Goal: Check status: Check status

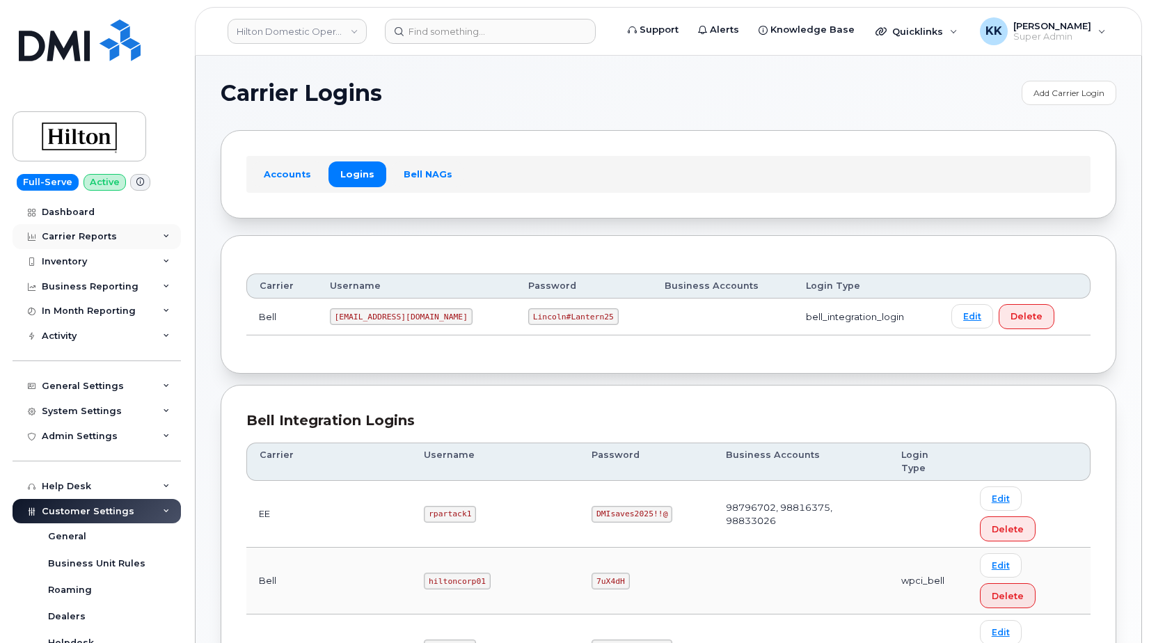
scroll to position [213, 0]
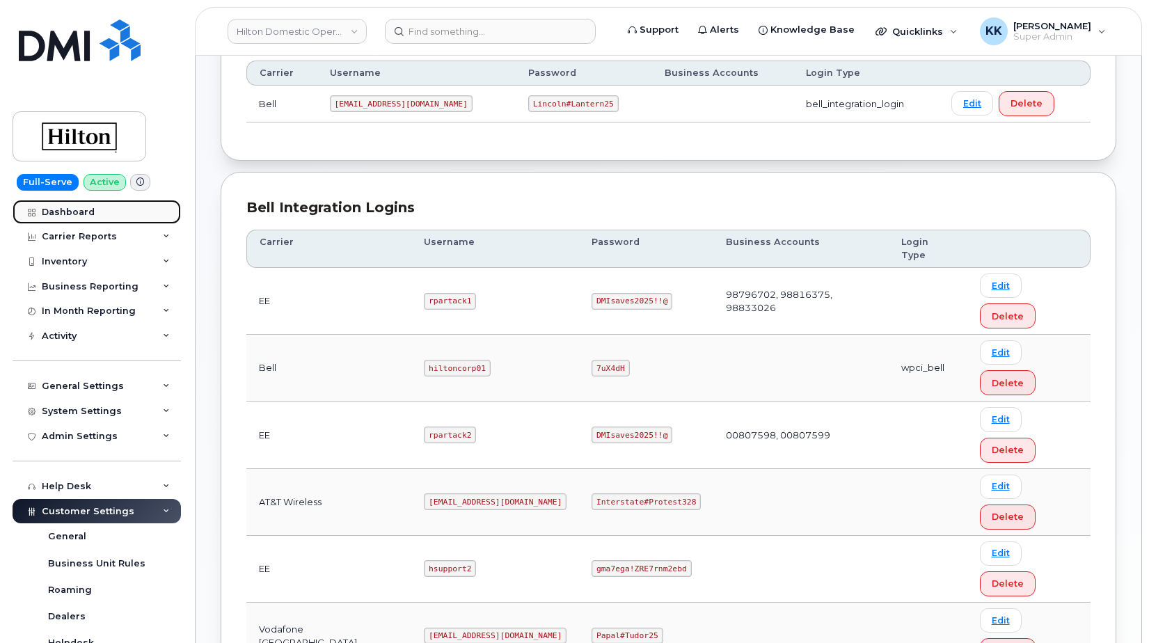
click at [96, 216] on link "Dashboard" at bounding box center [97, 212] width 168 height 25
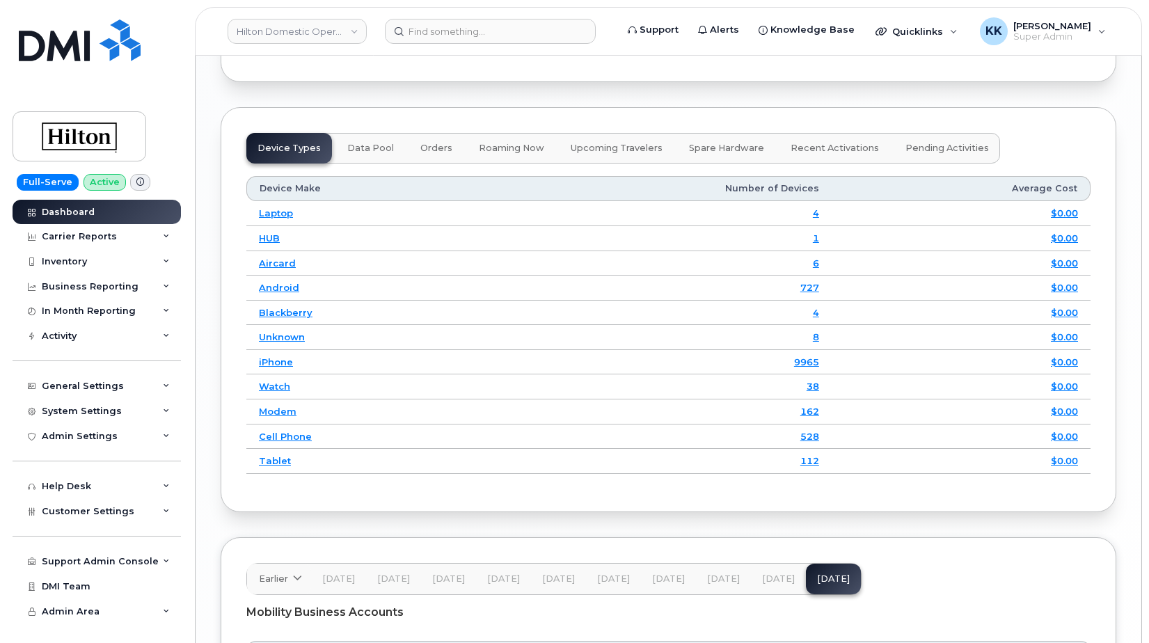
scroll to position [2075, 0]
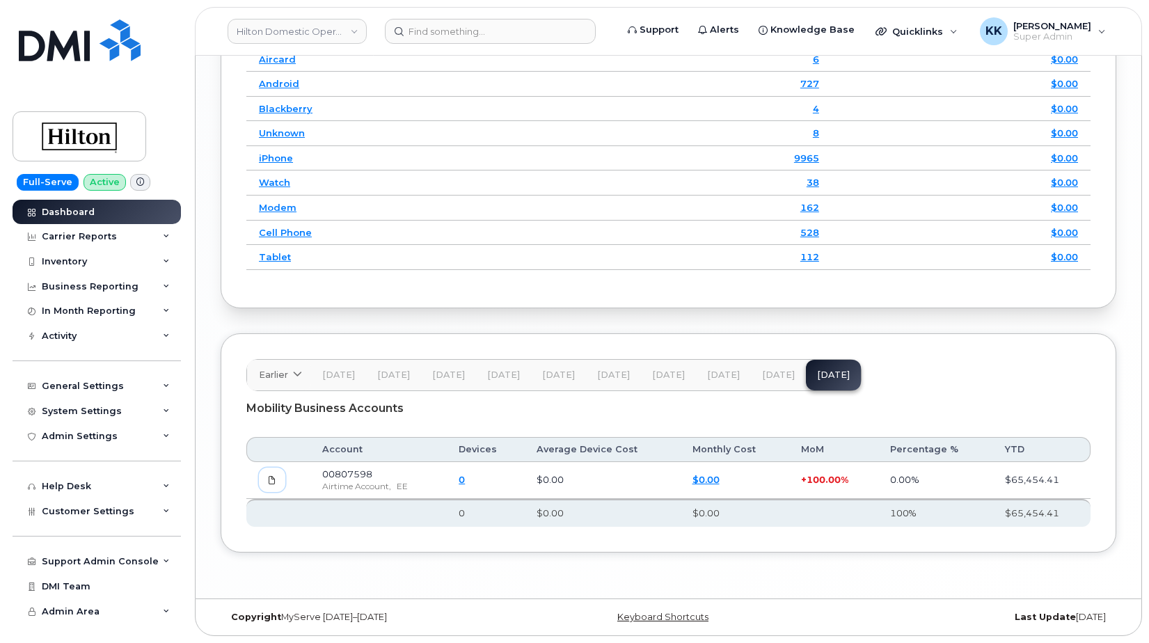
click at [269, 481] on icon at bounding box center [272, 480] width 8 height 8
click at [762, 376] on span "[DATE]" at bounding box center [778, 375] width 33 height 11
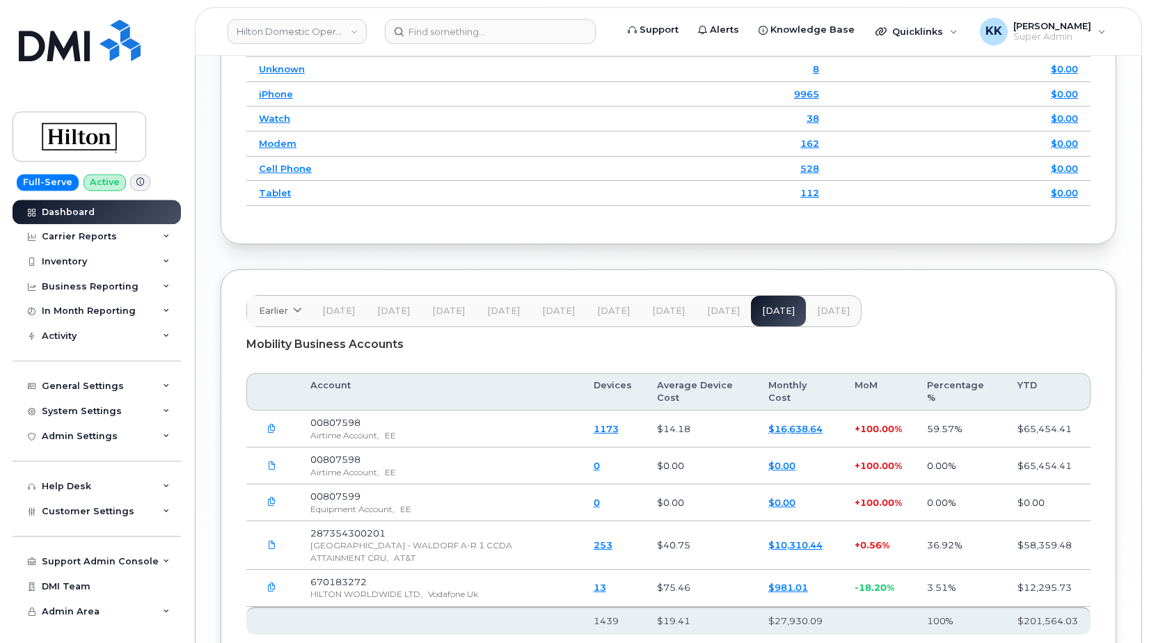
scroll to position [2146, 0]
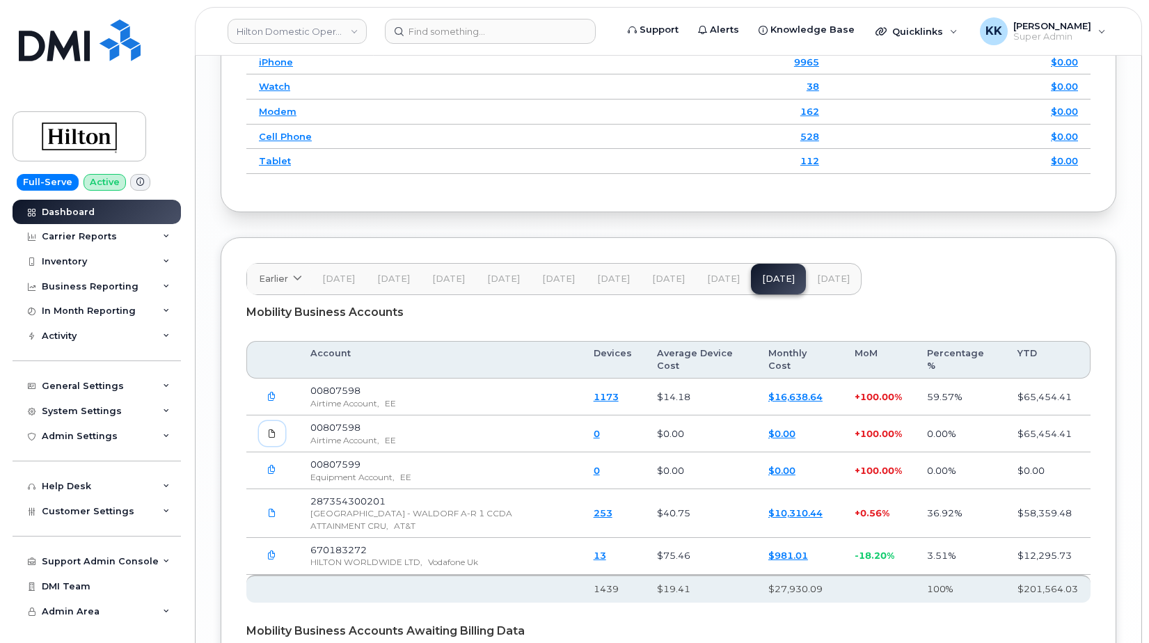
click at [273, 438] on icon at bounding box center [272, 434] width 8 height 8
click at [271, 402] on icon "button" at bounding box center [271, 397] width 9 height 9
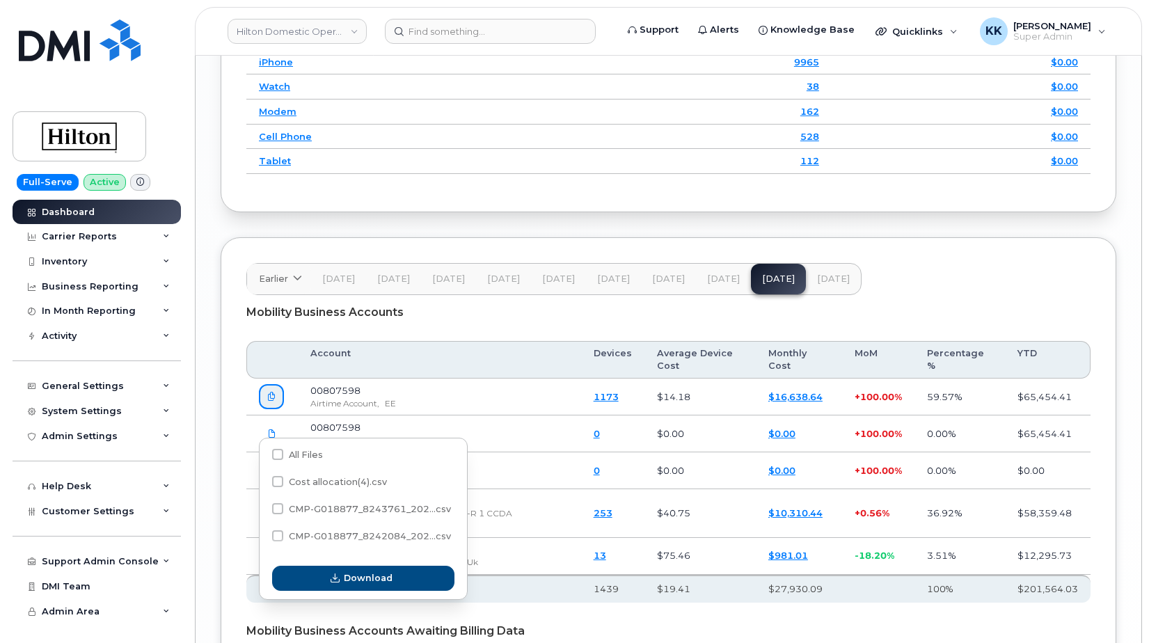
click at [271, 402] on icon "button" at bounding box center [271, 397] width 9 height 9
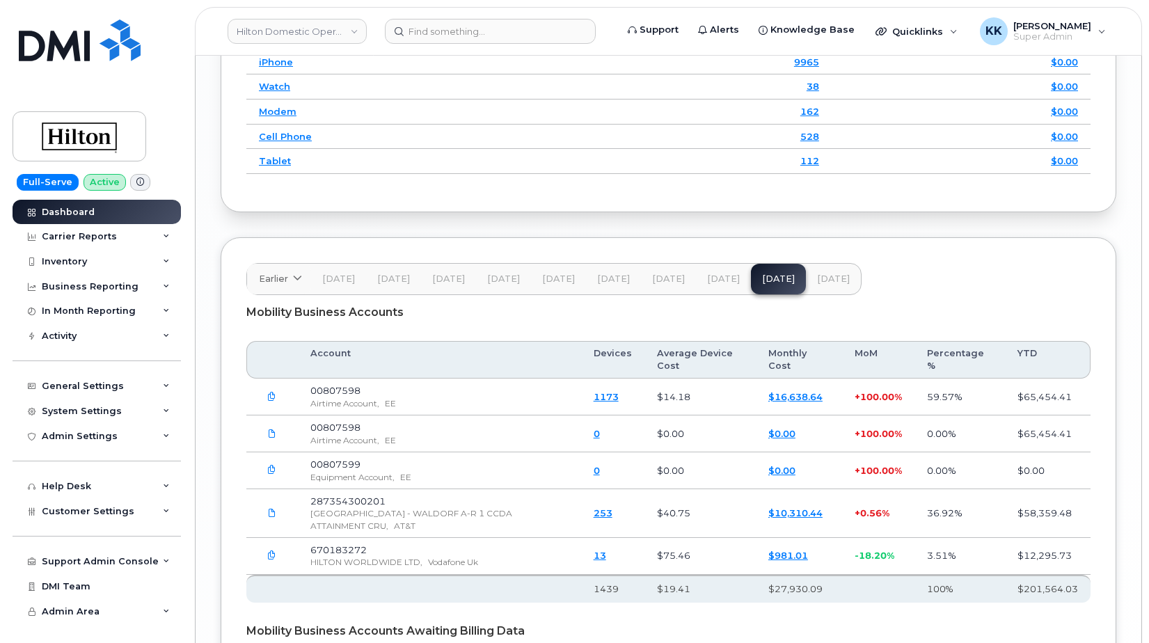
click at [270, 475] on icon "button" at bounding box center [271, 470] width 9 height 9
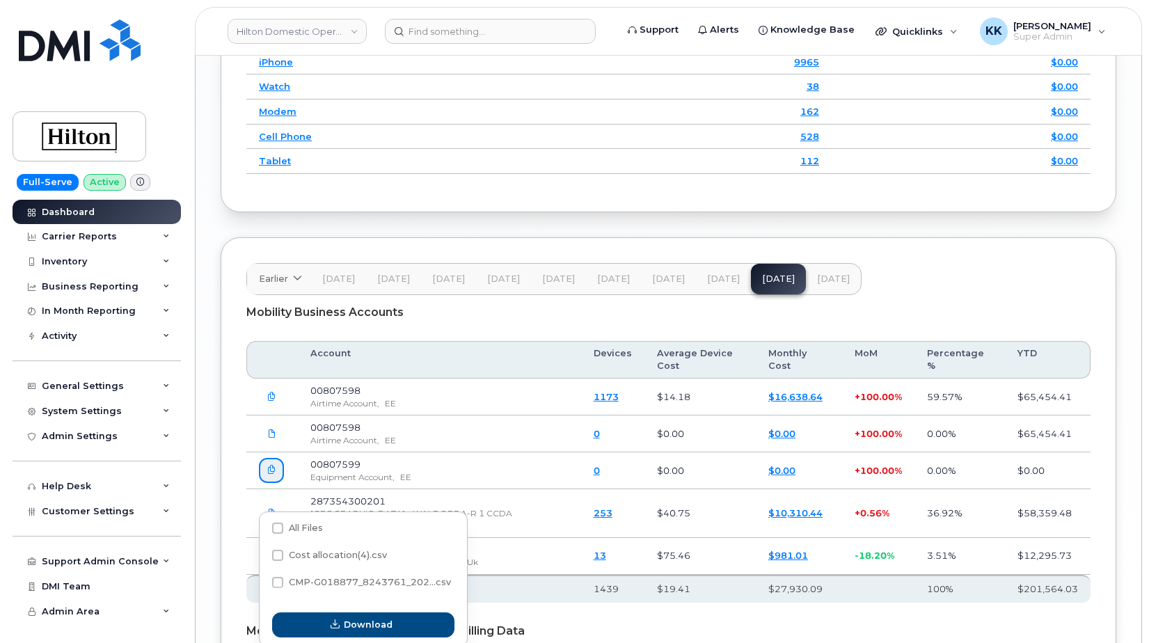
click at [270, 475] on icon "button" at bounding box center [271, 470] width 9 height 9
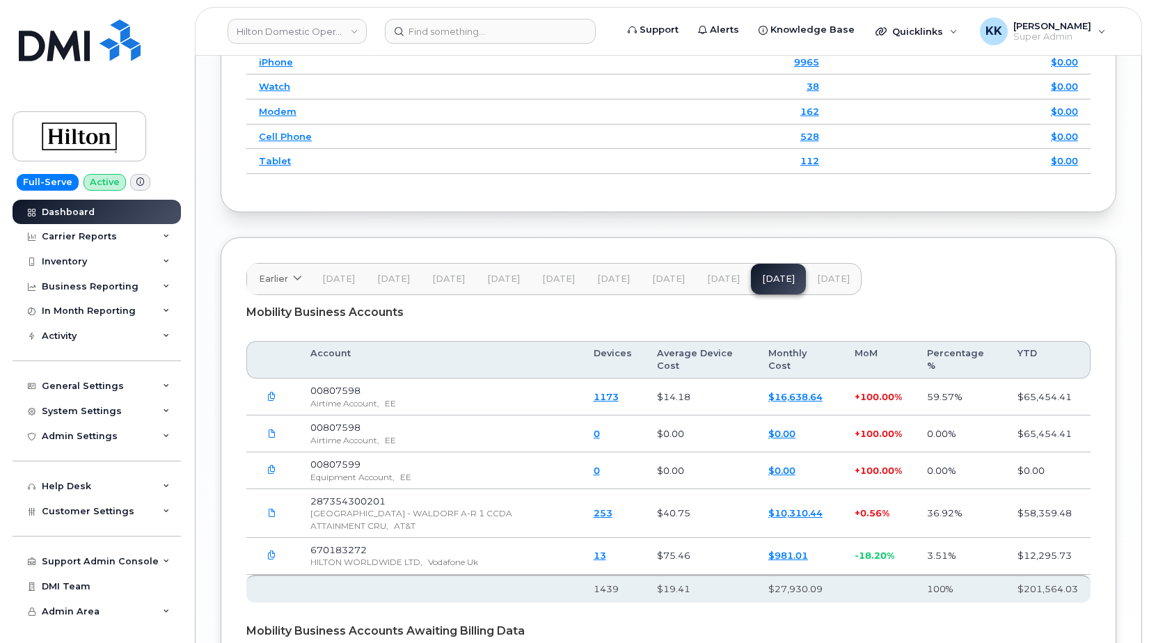
click at [270, 475] on icon "button" at bounding box center [271, 470] width 9 height 9
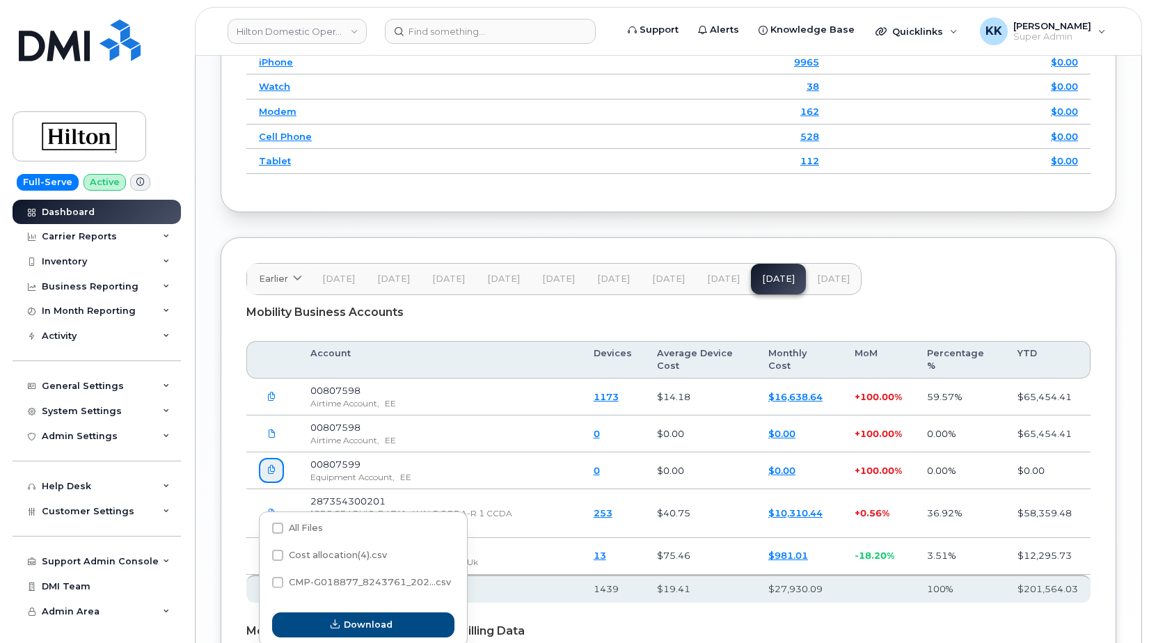
click at [270, 475] on icon "button" at bounding box center [271, 470] width 9 height 9
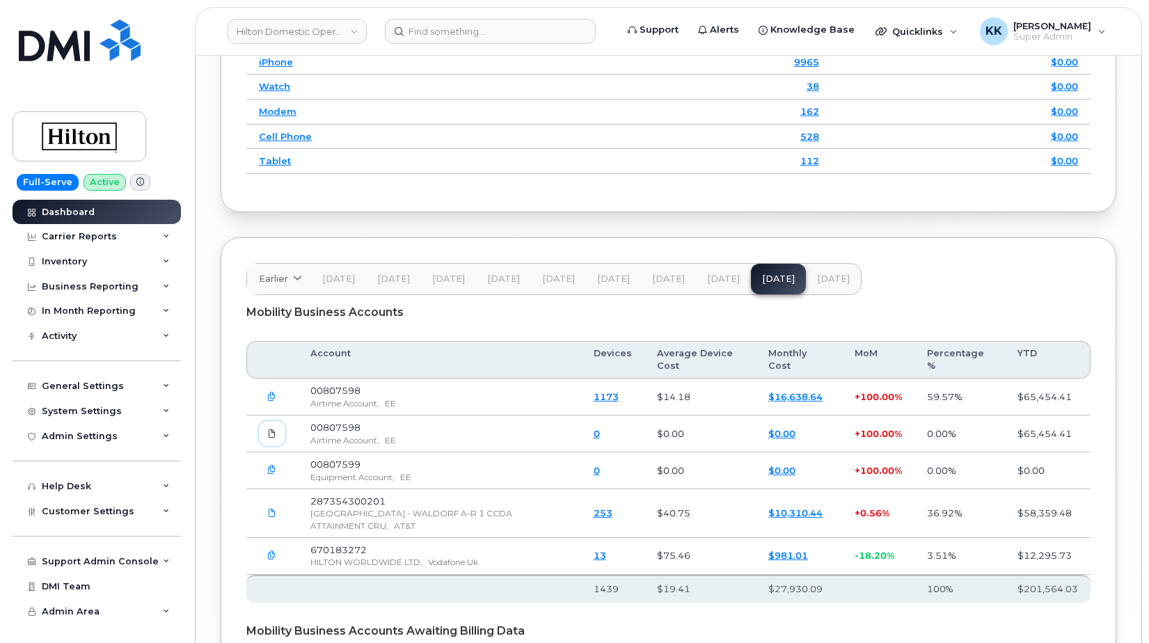
click at [267, 440] on span at bounding box center [272, 433] width 13 height 13
click at [272, 402] on icon "button" at bounding box center [271, 397] width 9 height 9
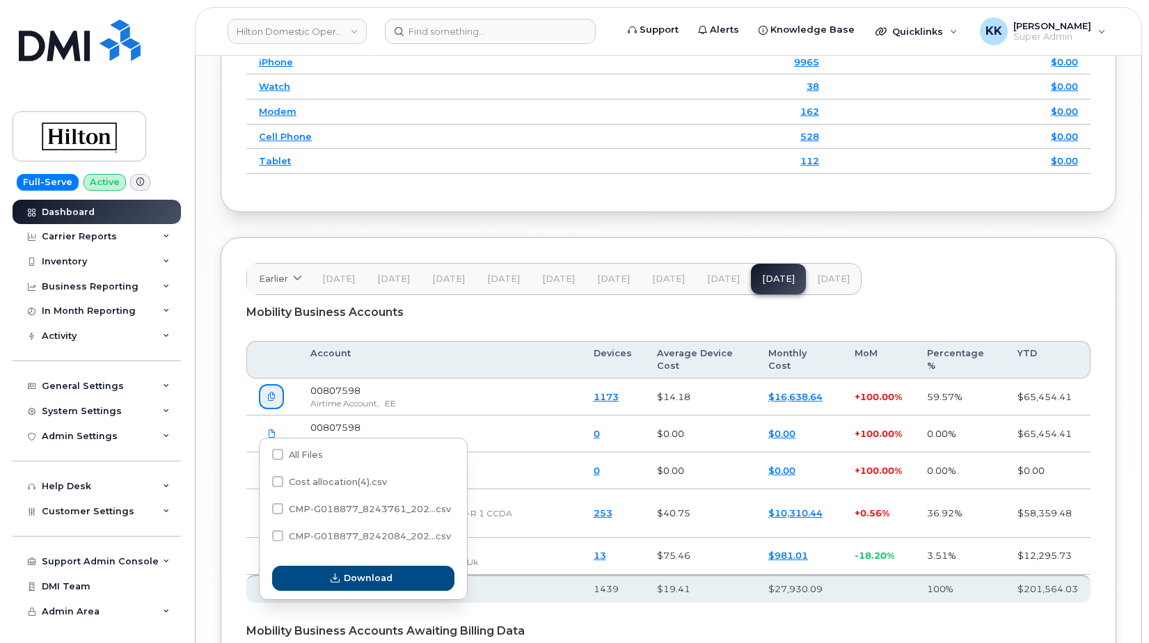
click at [272, 402] on icon "button" at bounding box center [271, 397] width 9 height 9
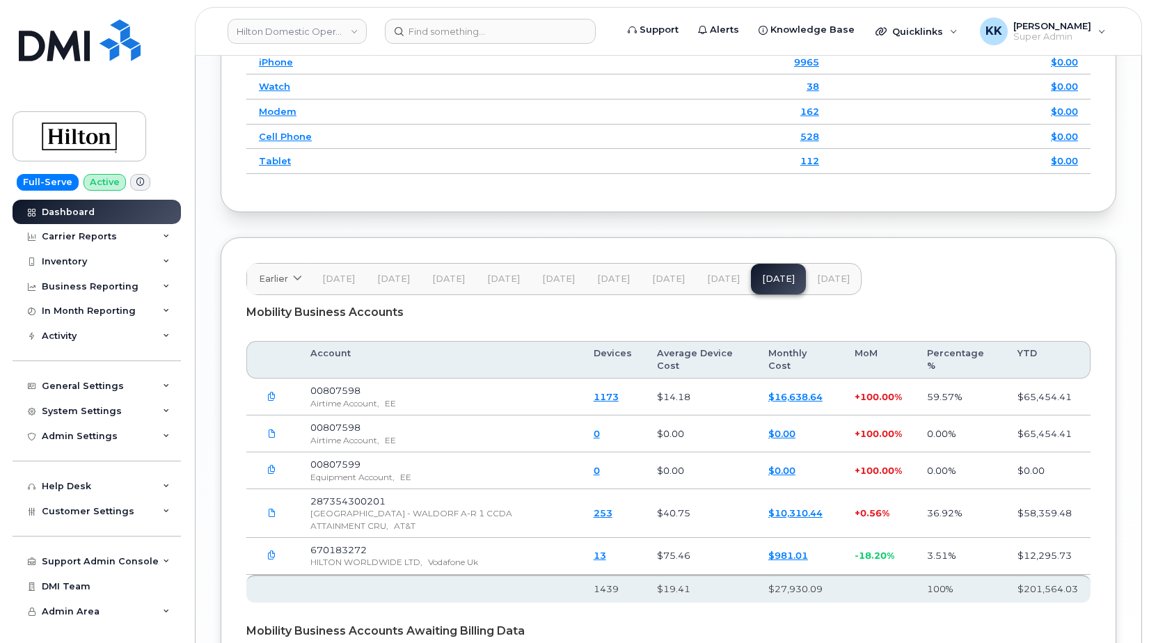
click at [439, 414] on td "00807598 Airtime Account, EE" at bounding box center [439, 397] width 283 height 37
click at [730, 285] on span "[DATE]" at bounding box center [723, 279] width 33 height 11
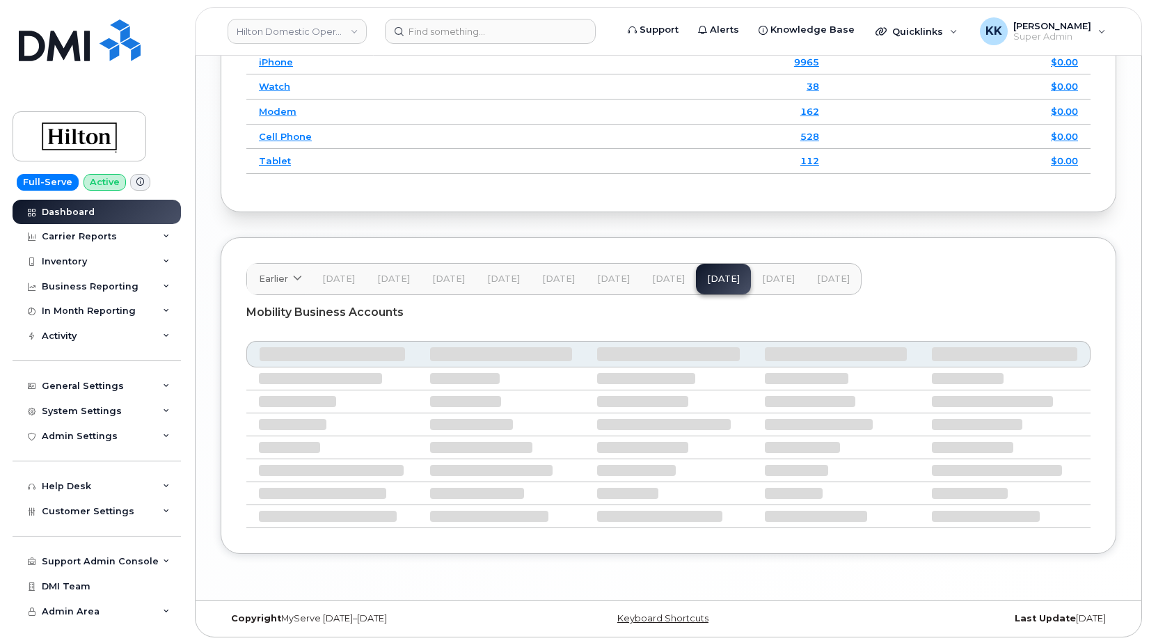
click at [661, 285] on span "[DATE]" at bounding box center [668, 279] width 33 height 11
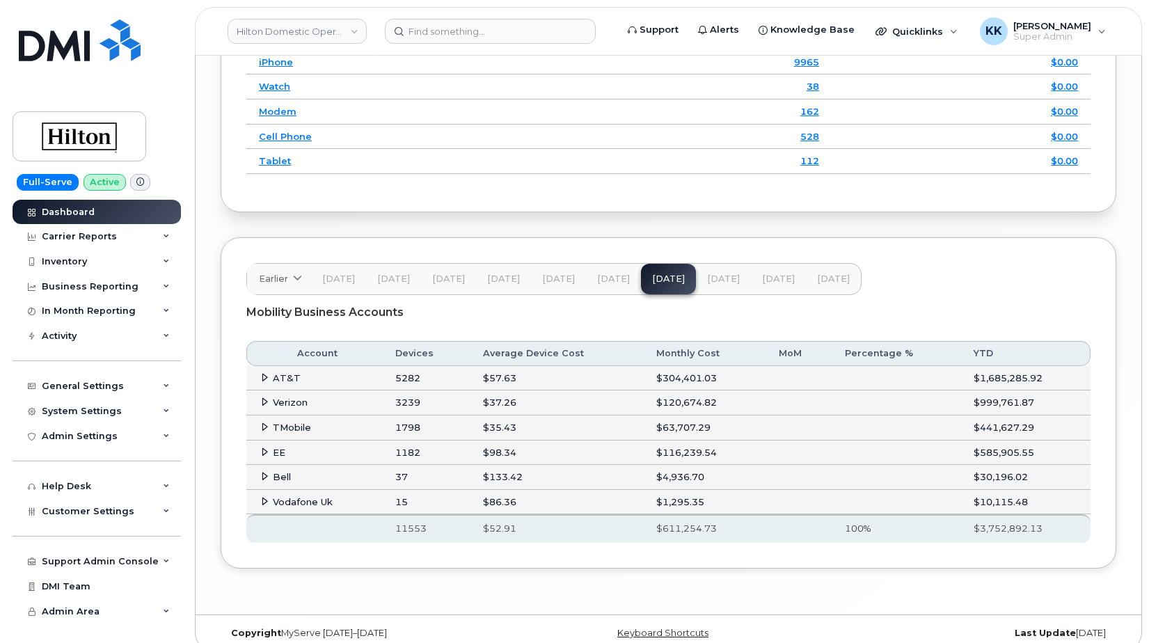
click at [265, 457] on icon at bounding box center [264, 452] width 9 height 9
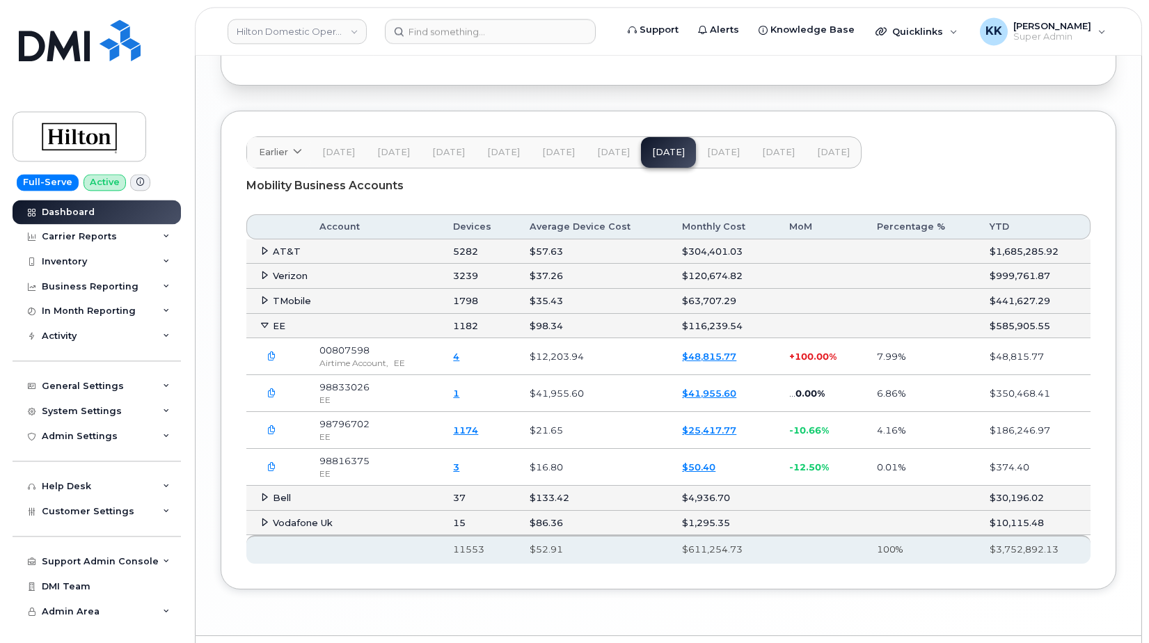
scroll to position [2288, 0]
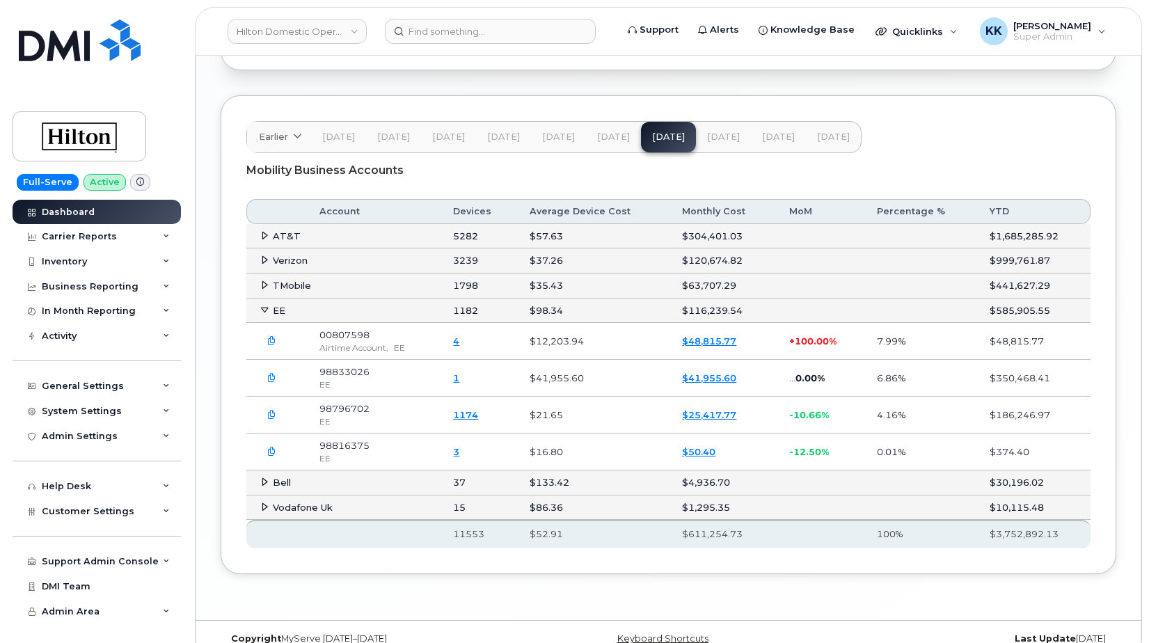
click at [615, 143] on span "[DATE]" at bounding box center [613, 137] width 33 height 11
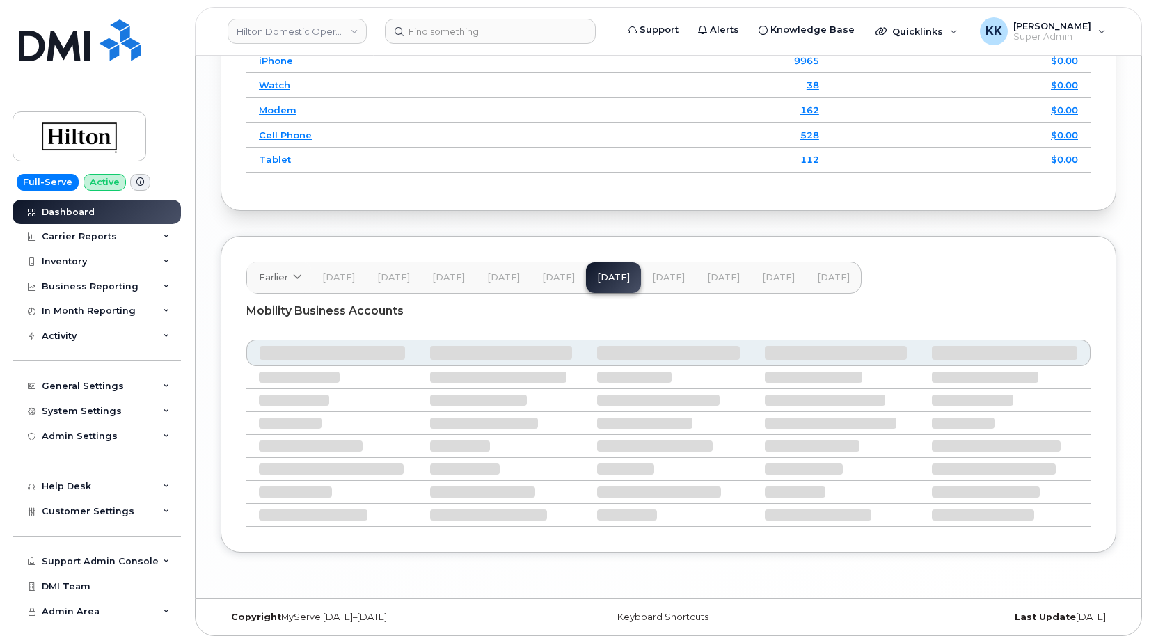
click at [646, 280] on button "[DATE]" at bounding box center [668, 277] width 55 height 31
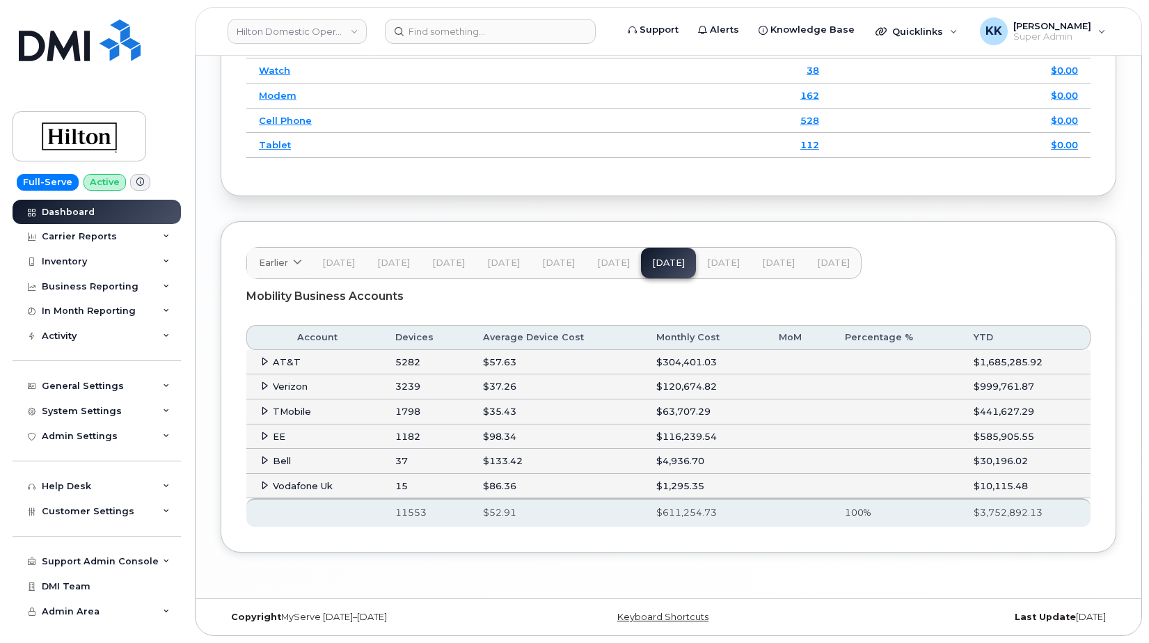
click at [729, 269] on span "[DATE]" at bounding box center [723, 263] width 33 height 11
click at [260, 491] on span at bounding box center [264, 485] width 11 height 11
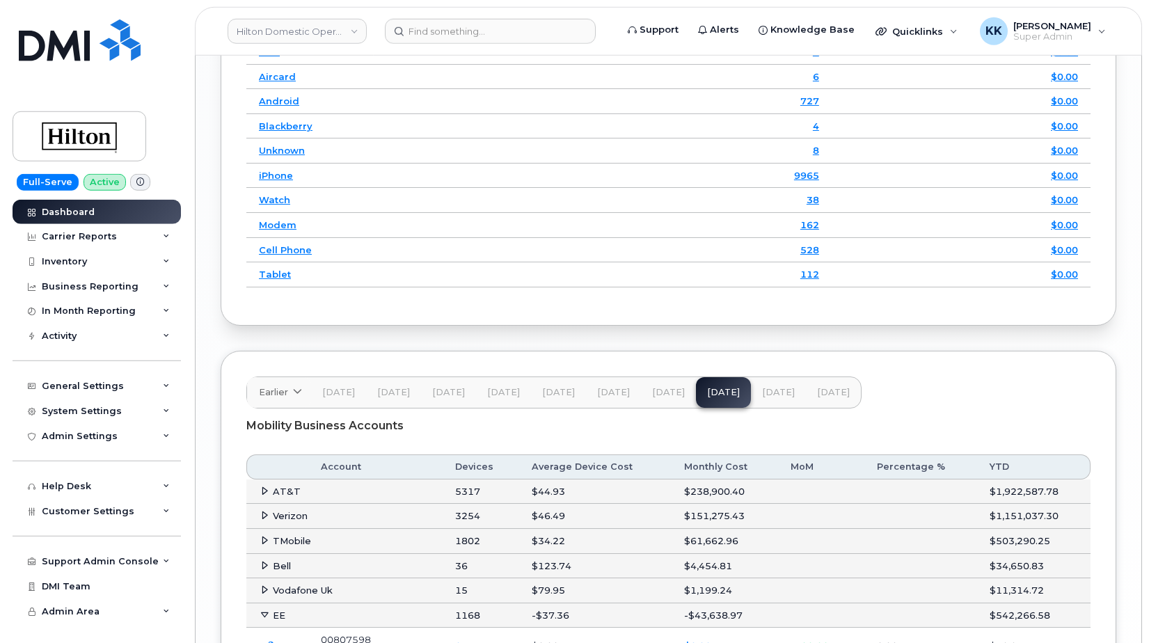
scroll to position [2030, 0]
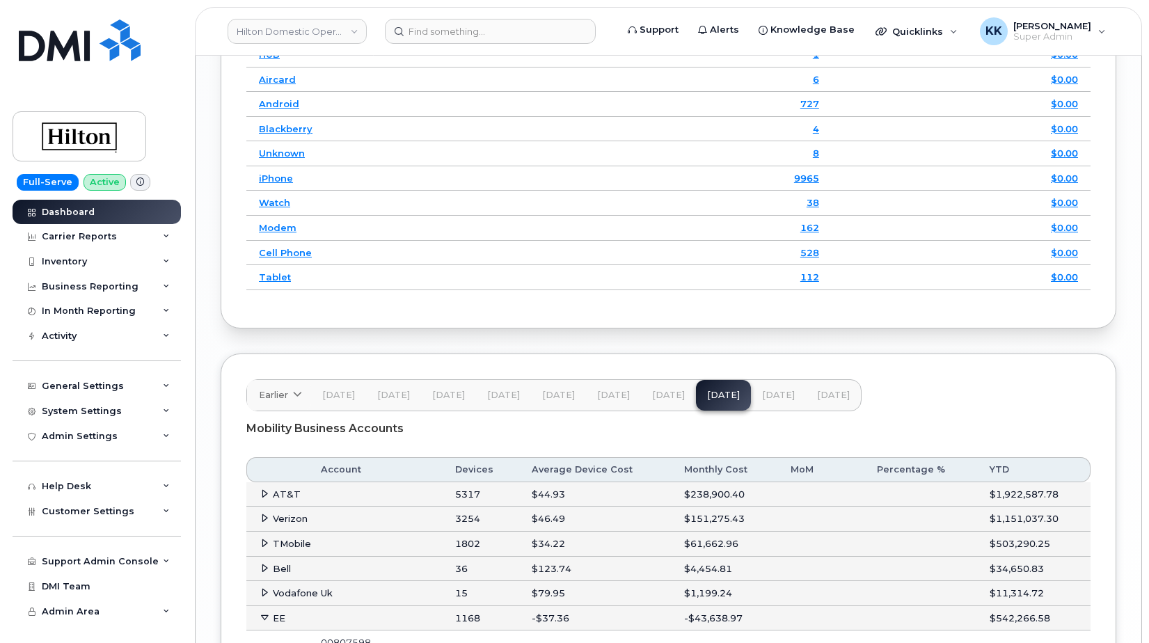
click at [770, 401] on span "[DATE]" at bounding box center [778, 395] width 33 height 11
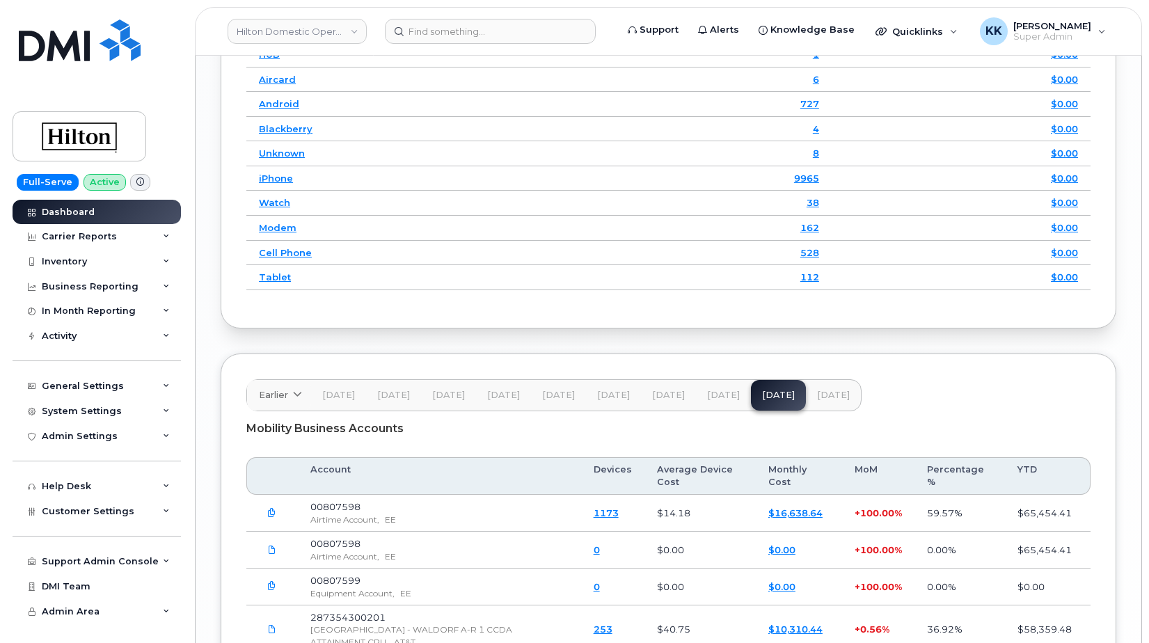
click at [836, 401] on span "[DATE]" at bounding box center [833, 395] width 33 height 11
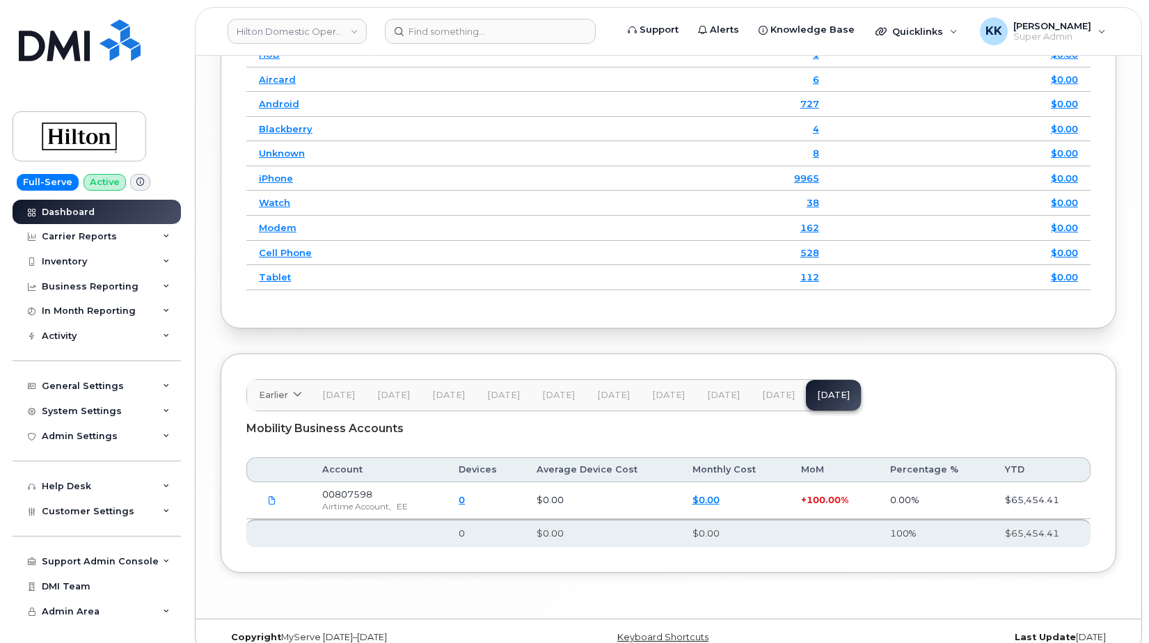
click at [788, 411] on button "[DATE]" at bounding box center [778, 395] width 55 height 31
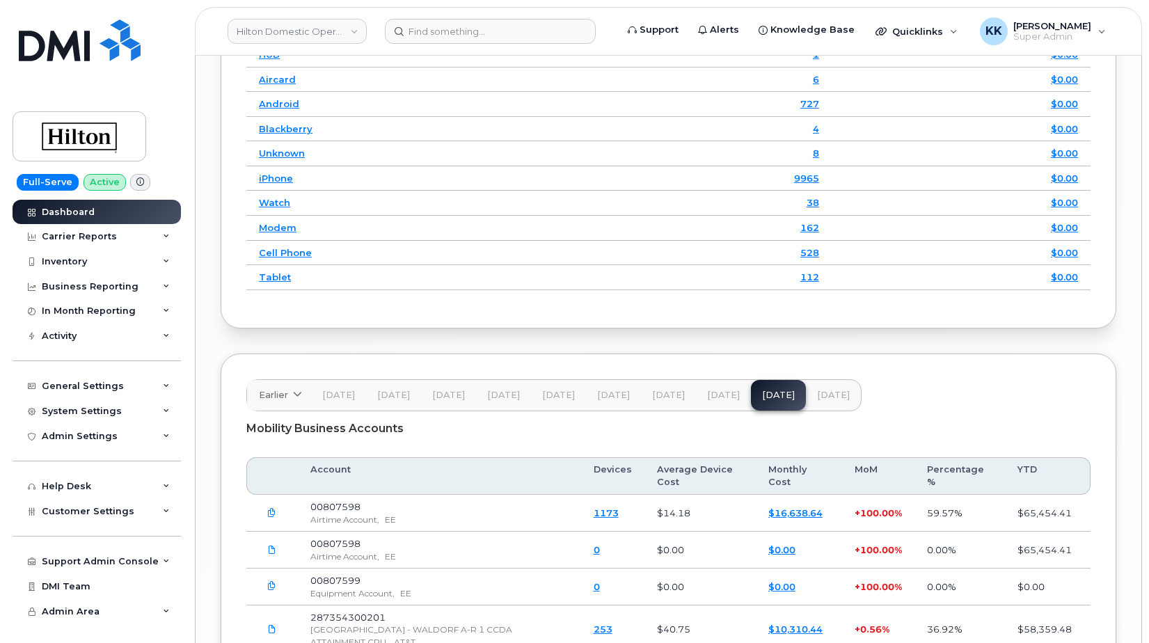
click at [817, 401] on span "[DATE]" at bounding box center [833, 395] width 33 height 11
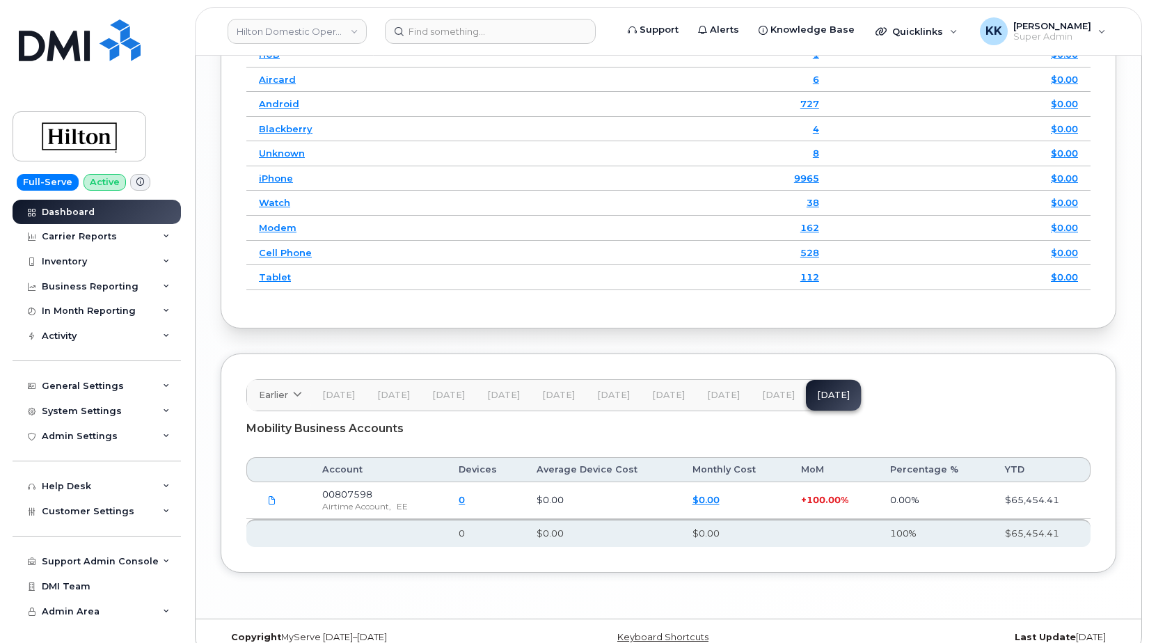
click at [775, 401] on span "[DATE]" at bounding box center [778, 395] width 33 height 11
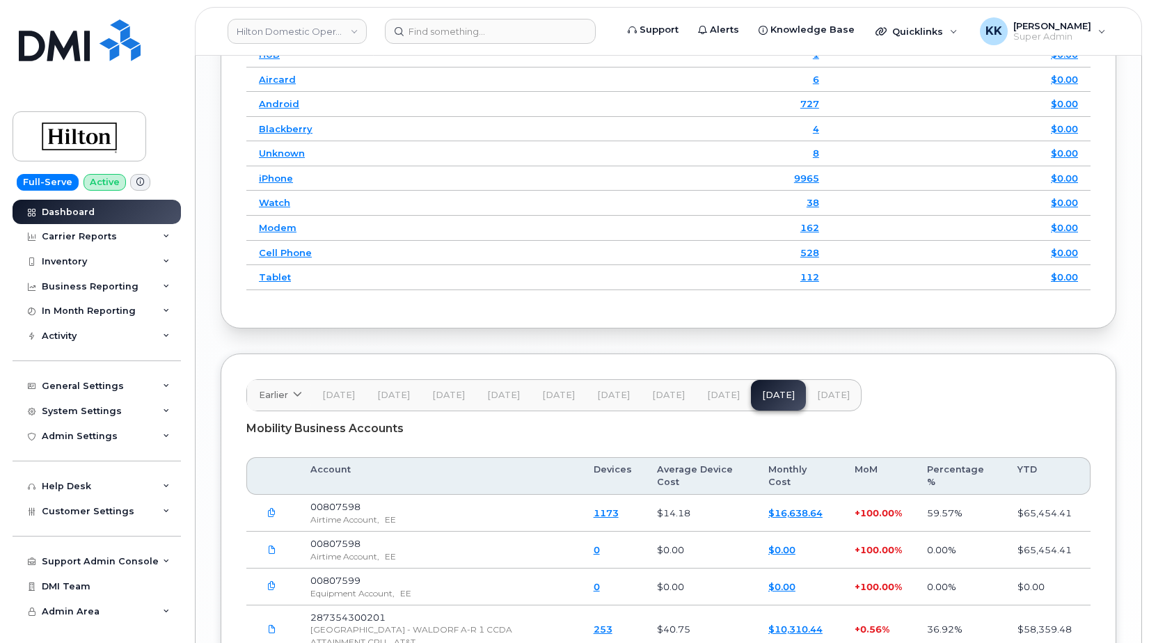
click at [821, 410] on button "[DATE]" at bounding box center [833, 395] width 55 height 31
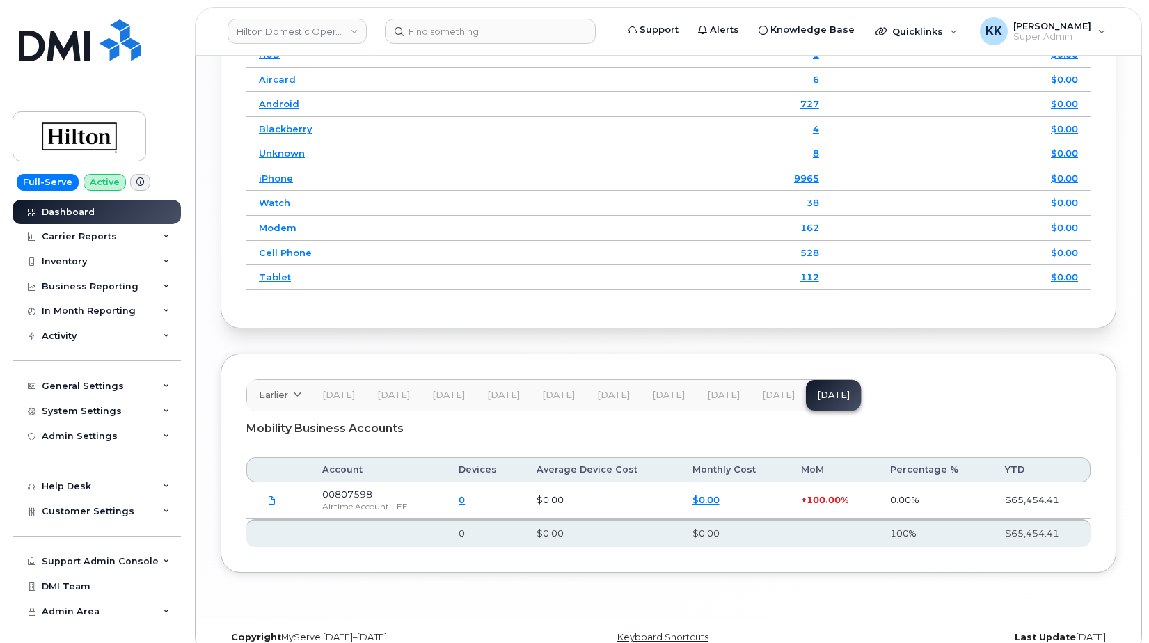
click at [787, 411] on button "[DATE]" at bounding box center [778, 395] width 55 height 31
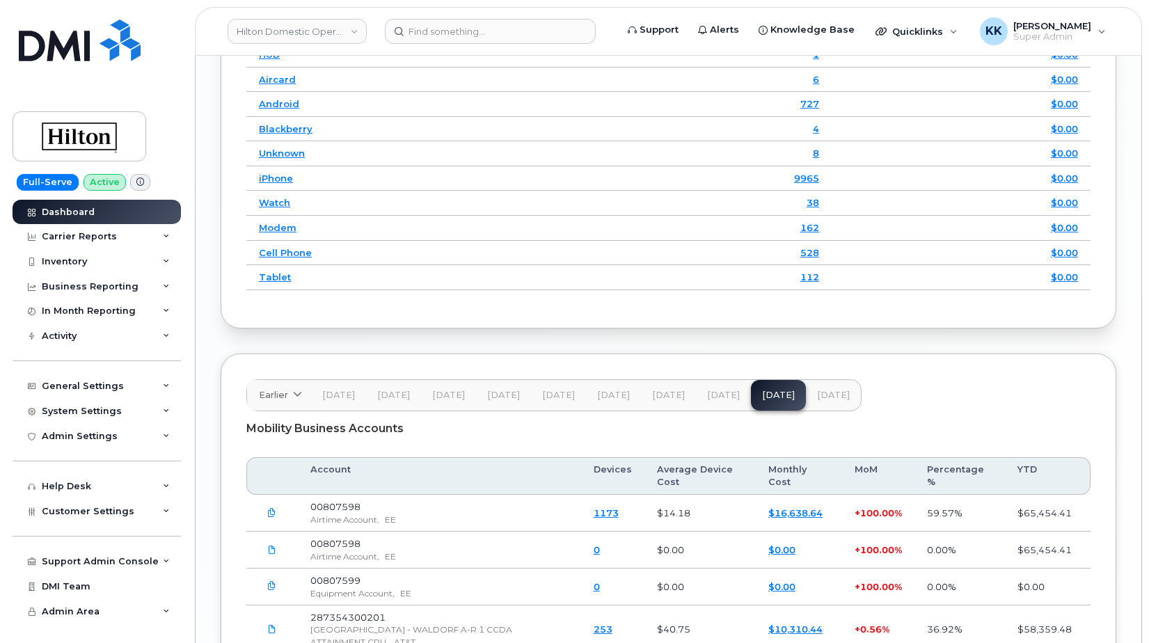
click at [280, 526] on button "button" at bounding box center [271, 513] width 25 height 25
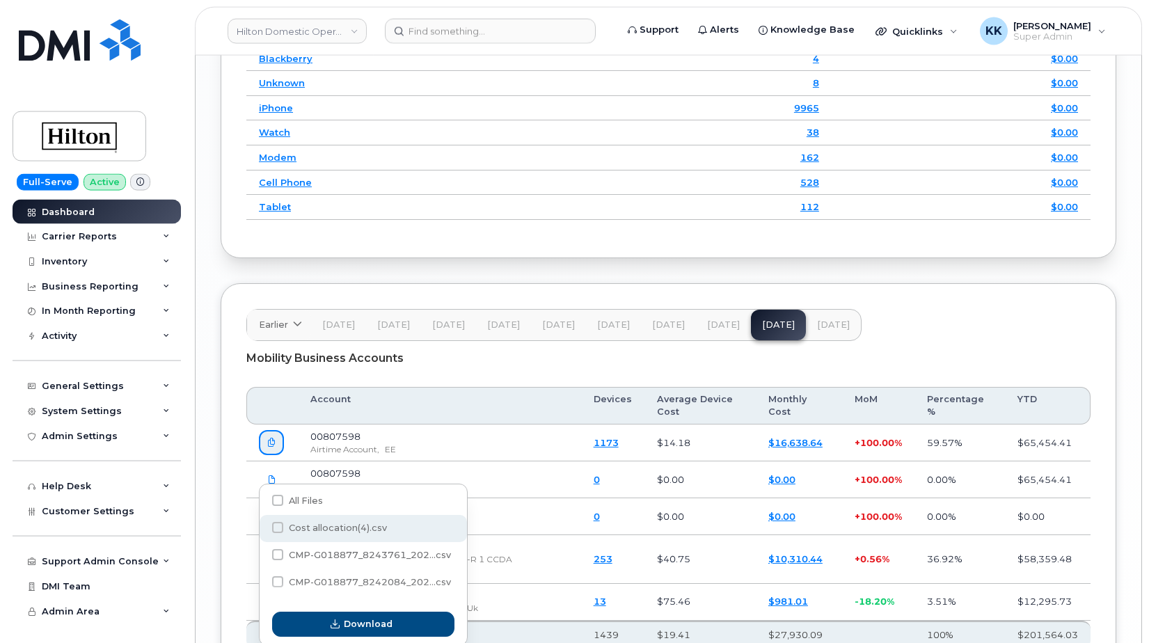
scroll to position [2101, 0]
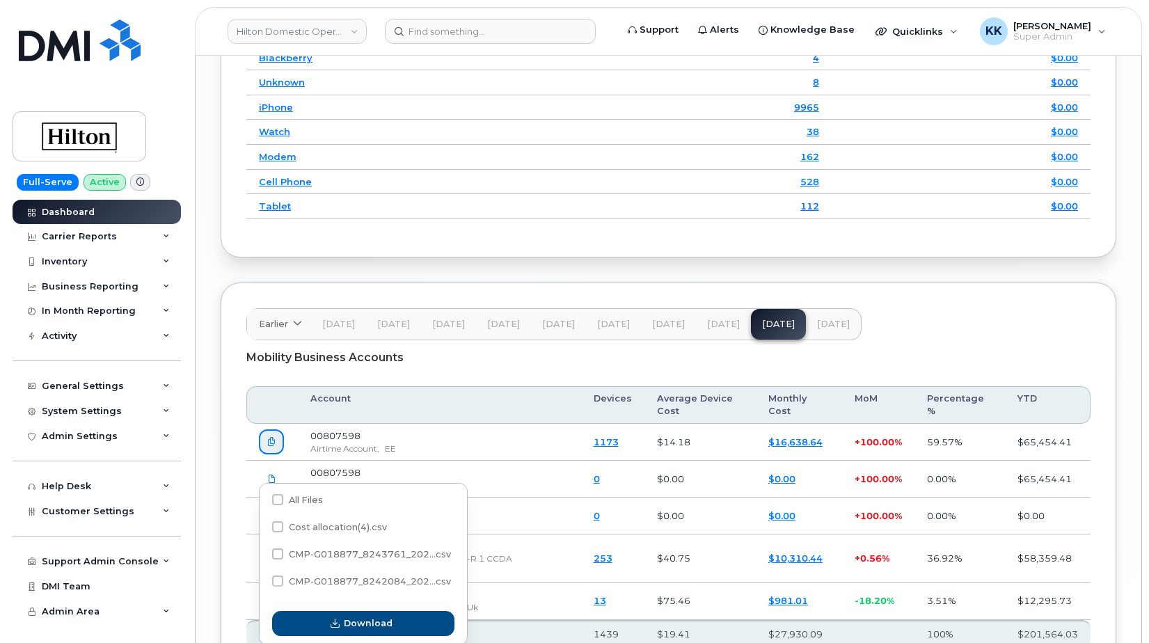
click at [277, 455] on button "button" at bounding box center [271, 442] width 25 height 25
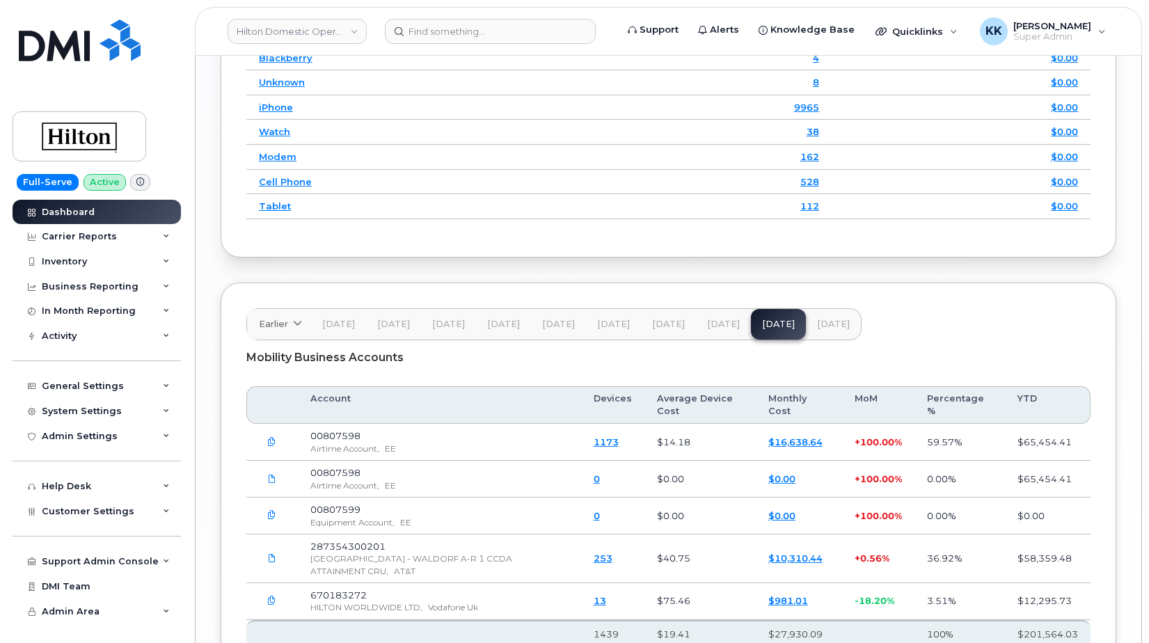
click at [262, 528] on button "button" at bounding box center [271, 515] width 25 height 25
click at [269, 520] on icon "button" at bounding box center [271, 515] width 9 height 9
click at [265, 491] on link at bounding box center [272, 478] width 26 height 24
